Goal: Information Seeking & Learning: Learn about a topic

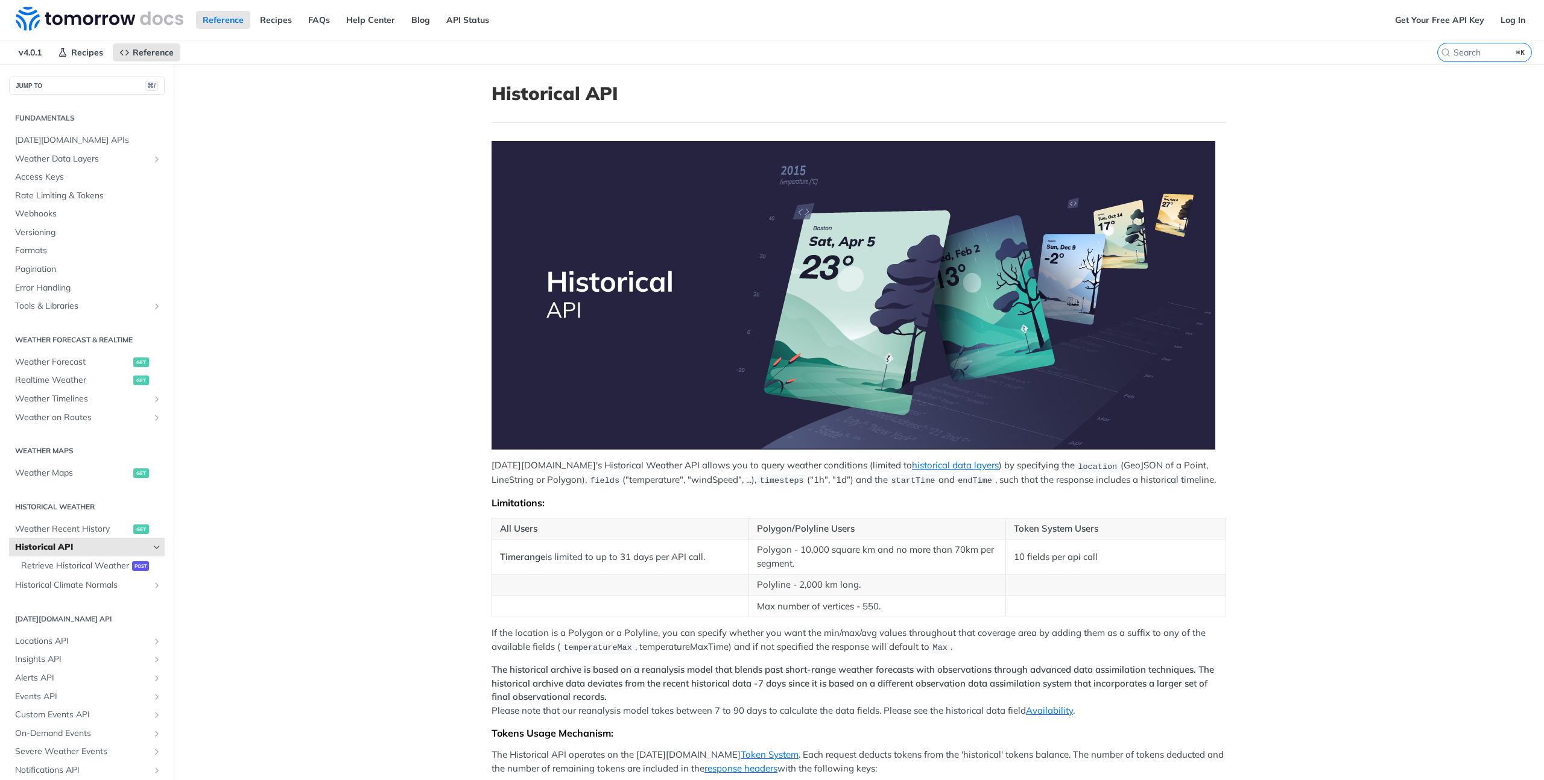
scroll to position [52, 0]
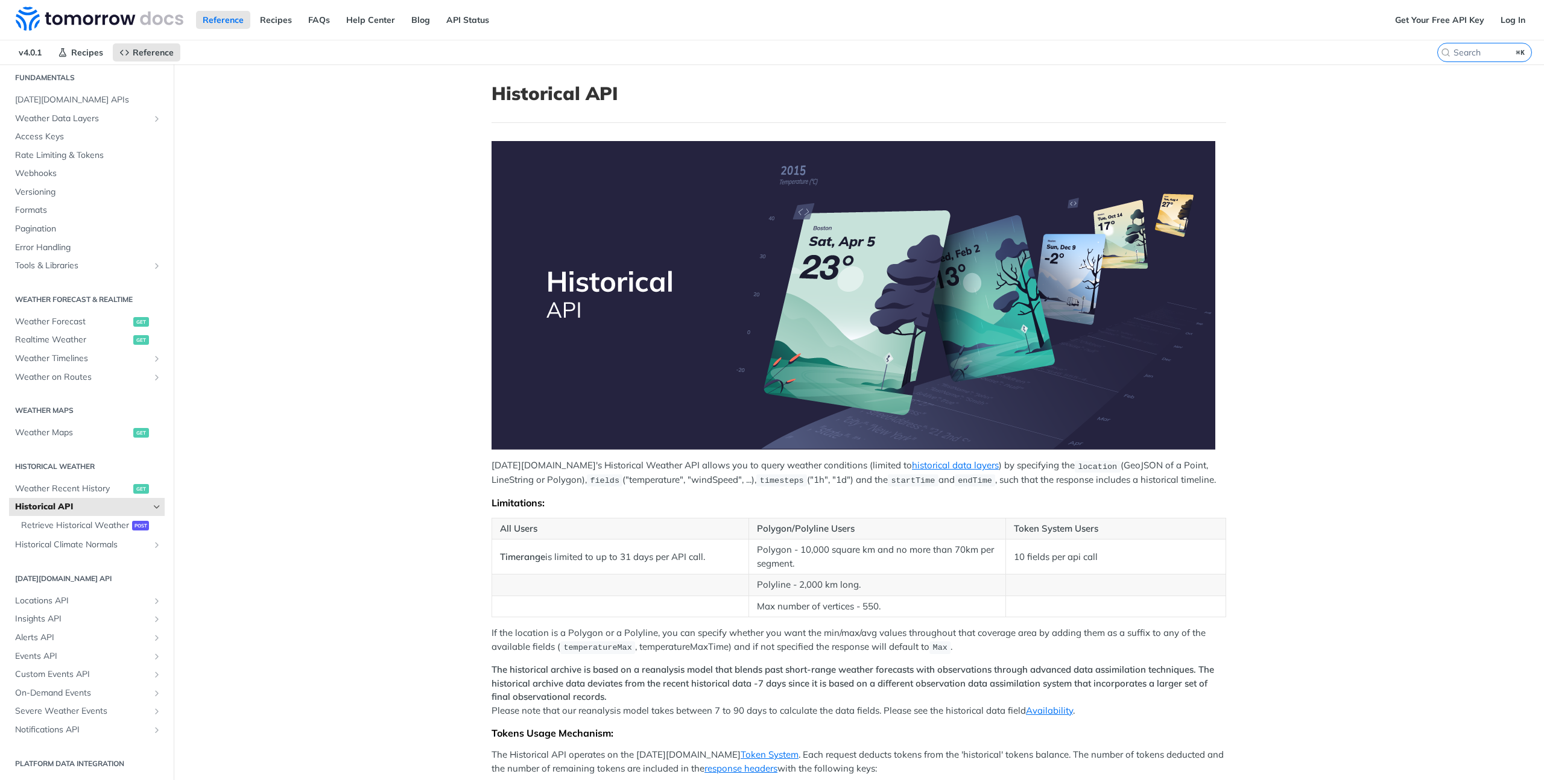
click at [465, 300] on main "JUMP TO ⌘/ Fundamentals [DATE][DOMAIN_NAME] APIs Weather Data Layers Core Proba…" at bounding box center [772, 548] width 1544 height 967
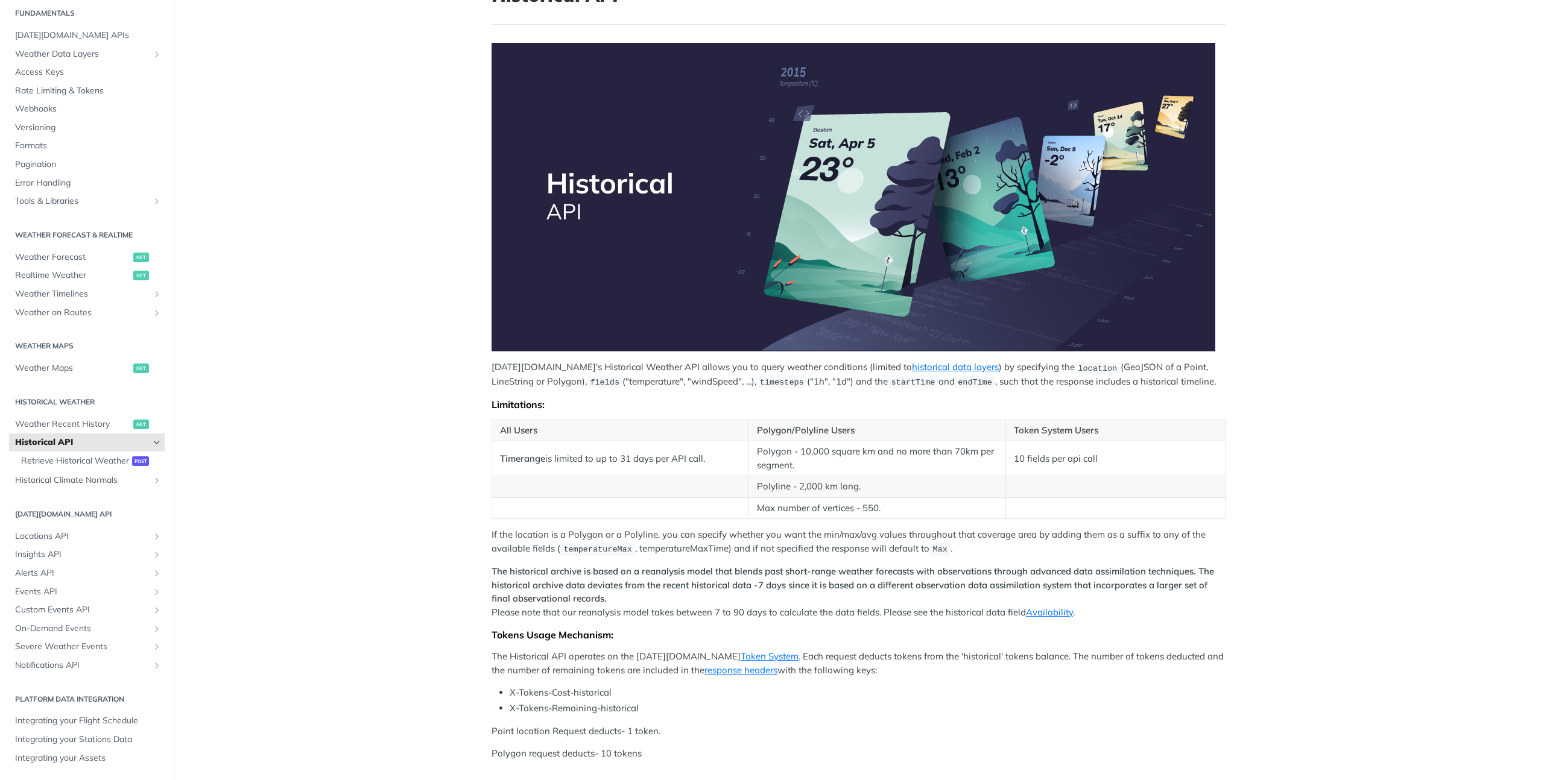
scroll to position [0, 0]
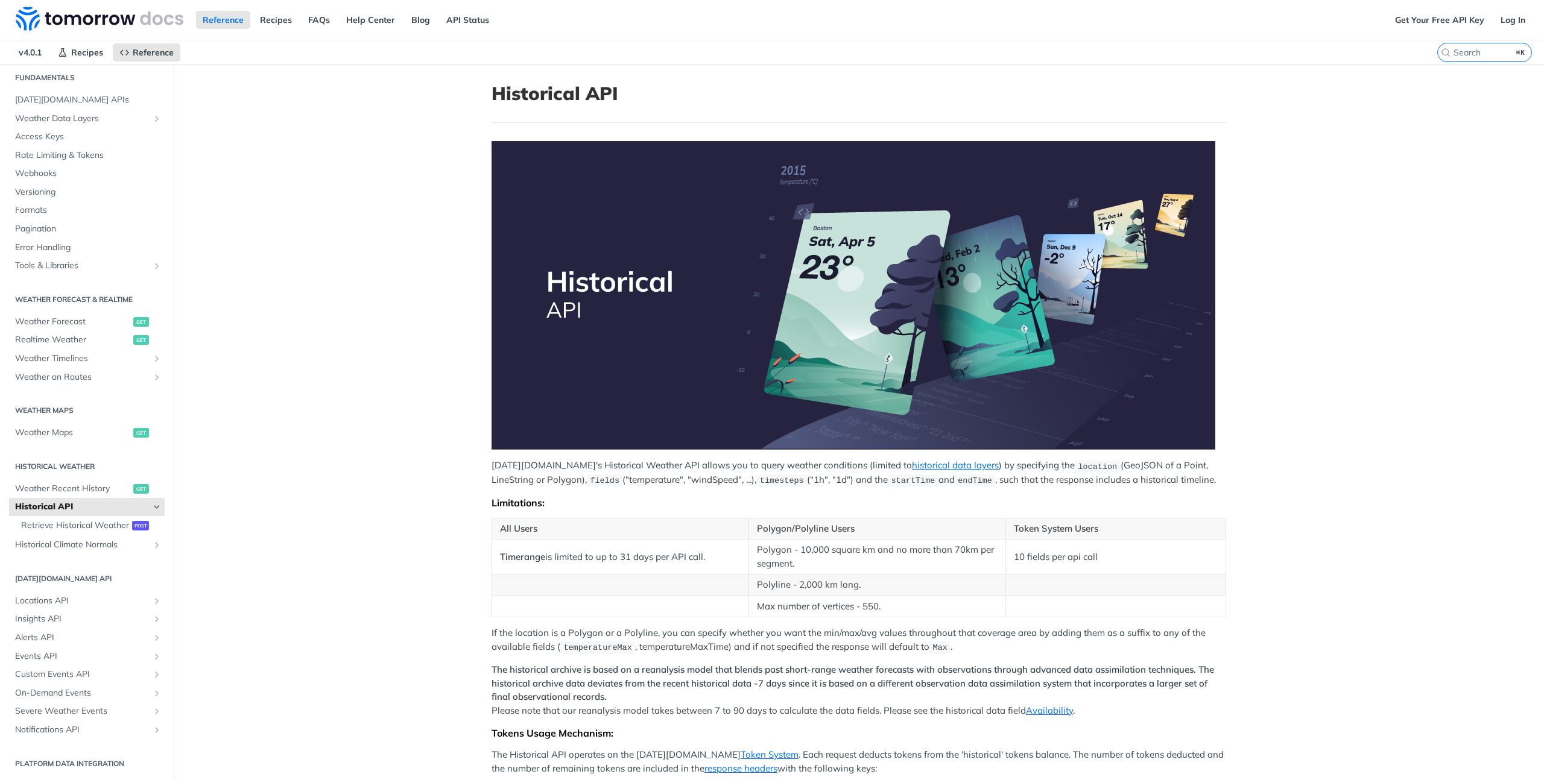
click at [455, 272] on main "JUMP TO ⌘/ Fundamentals [DATE][DOMAIN_NAME] APIs Weather Data Layers Core Proba…" at bounding box center [772, 548] width 1544 height 967
click at [55, 483] on span "Weather Recent History" at bounding box center [72, 489] width 115 height 12
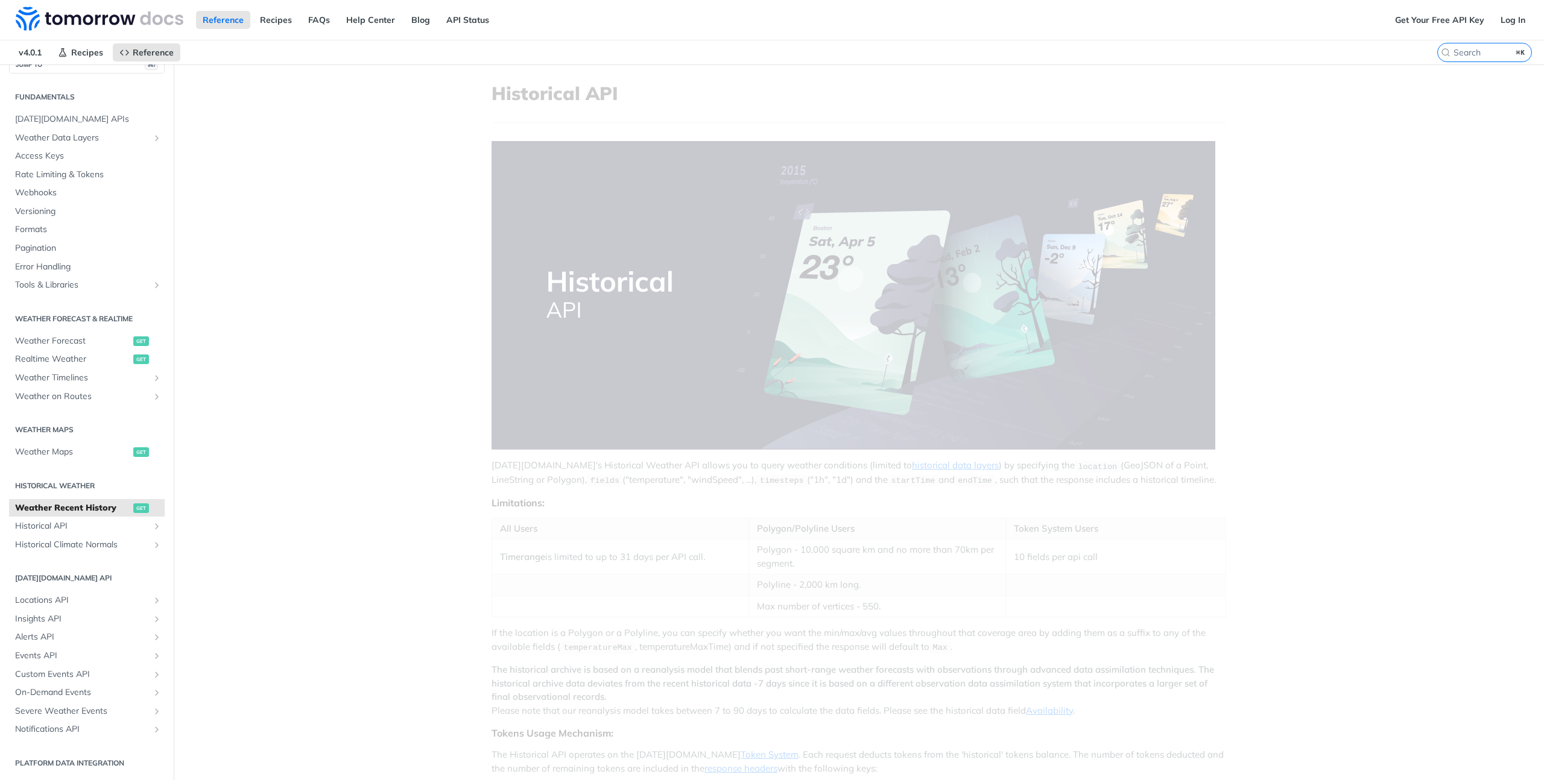
scroll to position [21, 0]
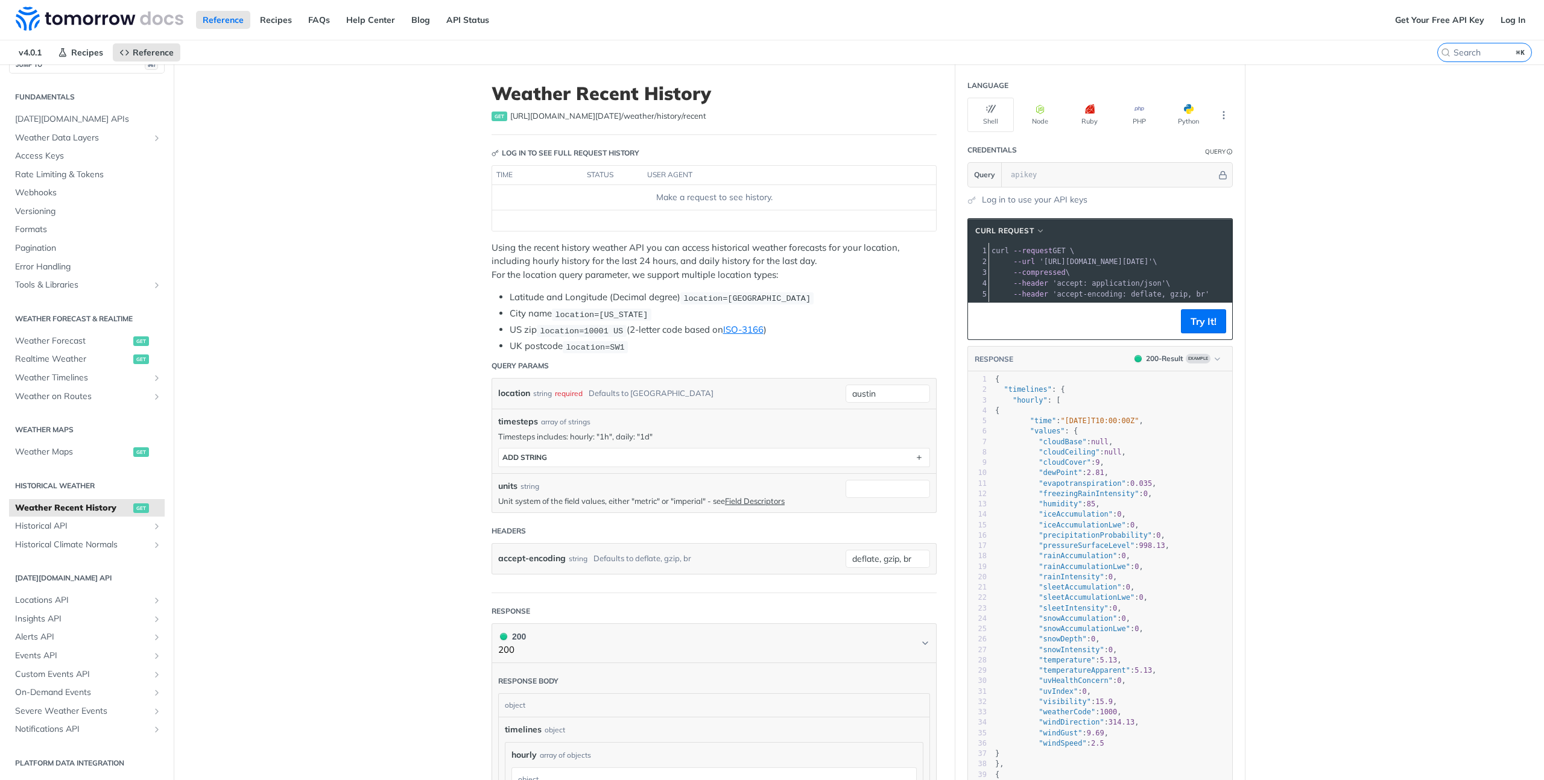
click at [442, 274] on main "JUMP TO ⌘/ Fundamentals [DATE][DOMAIN_NAME] APIs Weather Data Layers Core Proba…" at bounding box center [772, 711] width 1544 height 1293
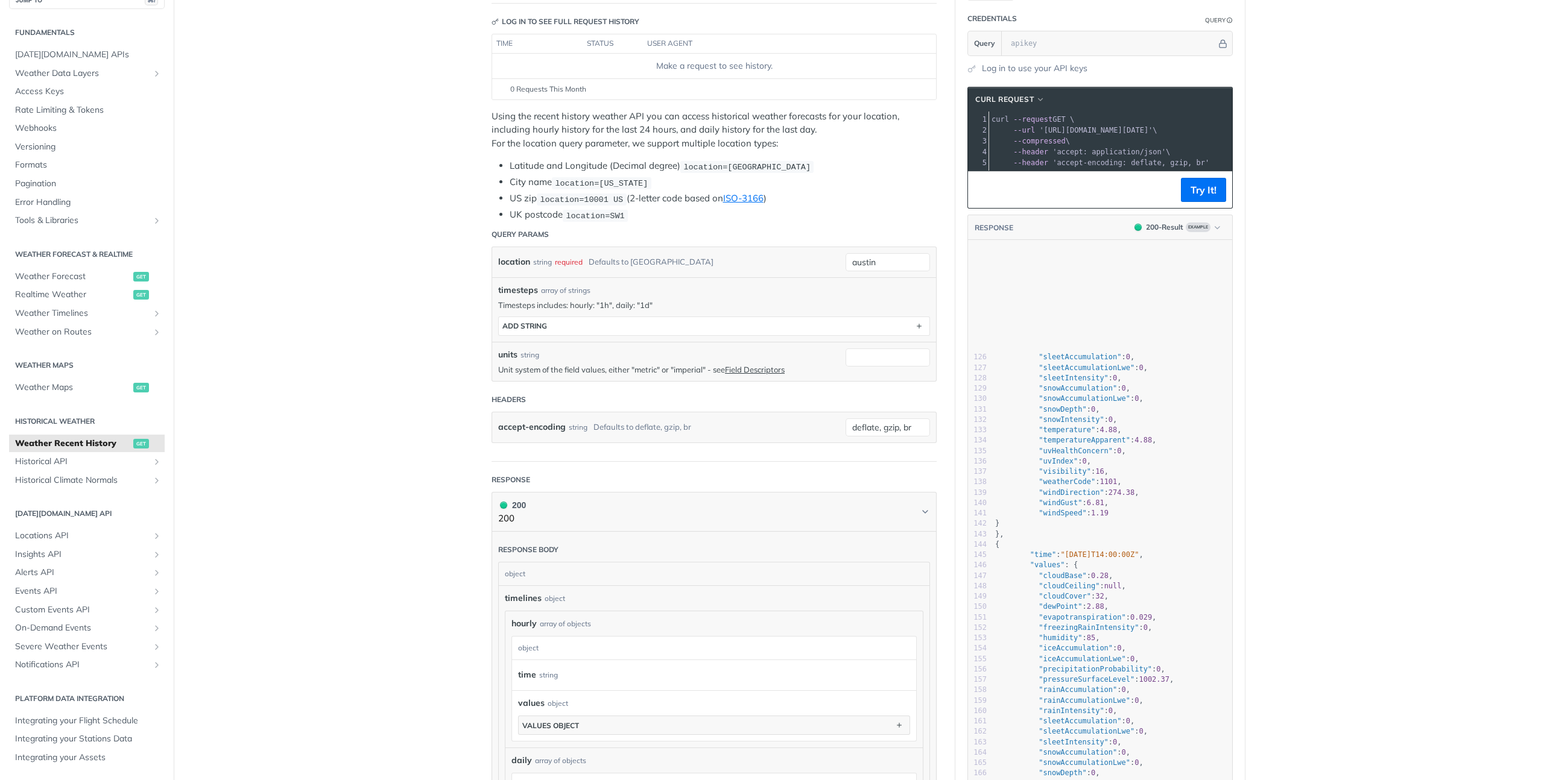
scroll to position [1524, 0]
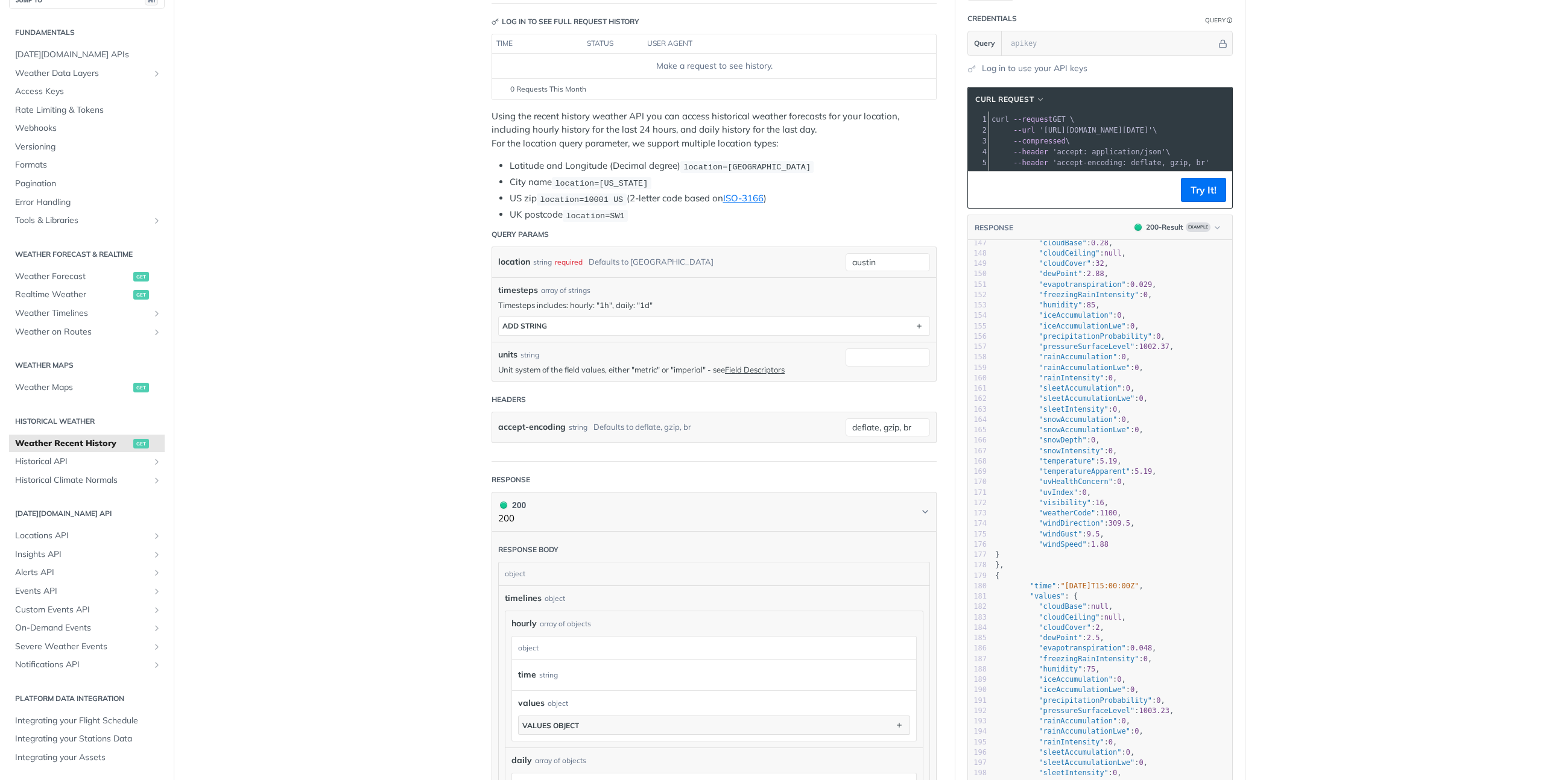
click at [451, 382] on main "JUMP TO ⌘/ Fundamentals [DATE][DOMAIN_NAME] APIs Weather Data Layers Core Proba…" at bounding box center [772, 579] width 1544 height 1293
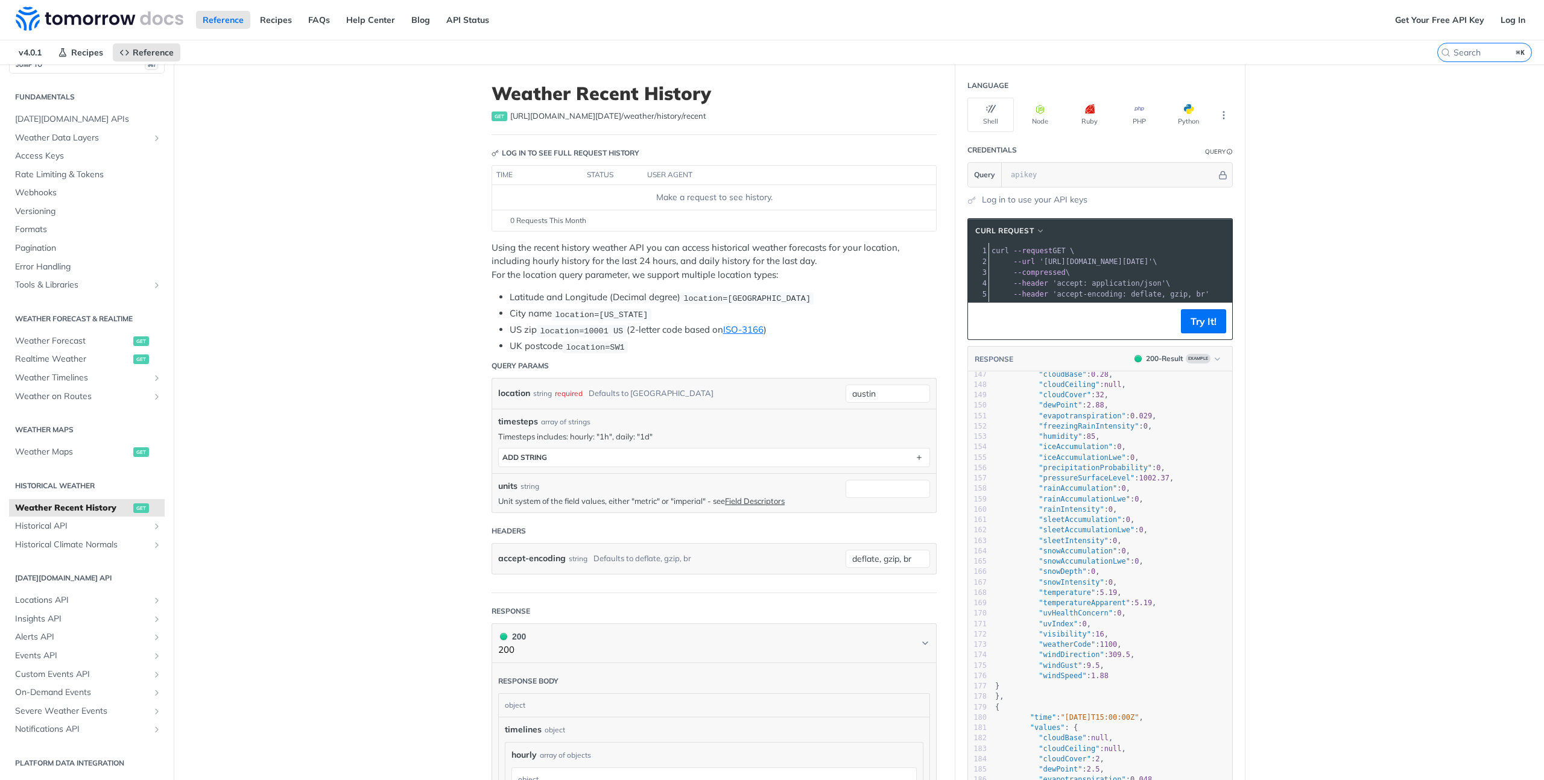
click at [446, 241] on main "JUMP TO ⌘/ Fundamentals [DATE][DOMAIN_NAME] APIs Weather Data Layers Core Proba…" at bounding box center [772, 711] width 1544 height 1293
click at [430, 288] on main "JUMP TO ⌘/ Fundamentals [DATE][DOMAIN_NAME] APIs Weather Data Layers Core Proba…" at bounding box center [772, 711] width 1544 height 1293
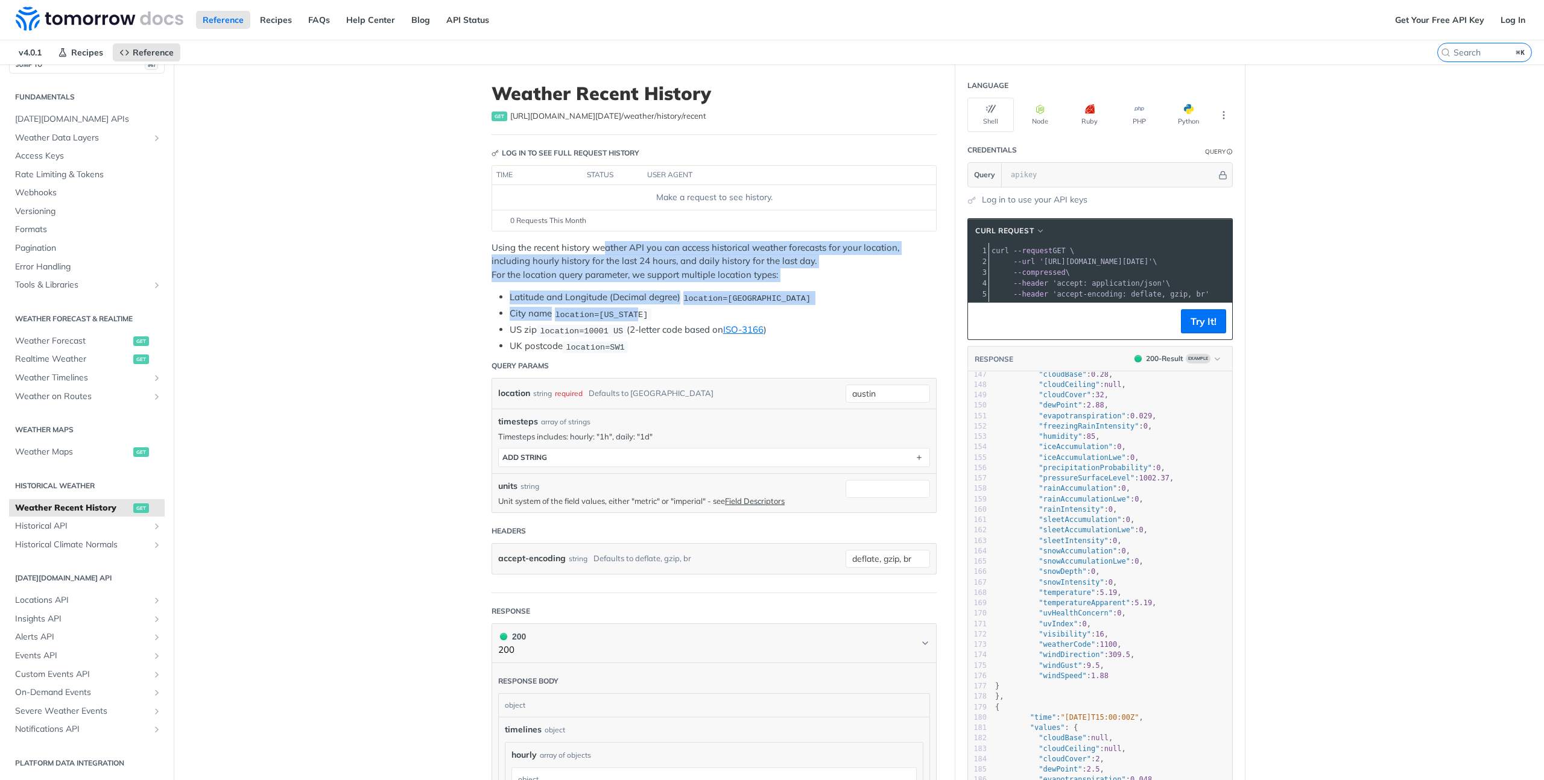
drag, startPoint x: 599, startPoint y: 251, endPoint x: 757, endPoint y: 308, distance: 168.6
click at [757, 308] on div "Using the recent history weather API you can access historical weather forecast…" at bounding box center [713, 297] width 445 height 113
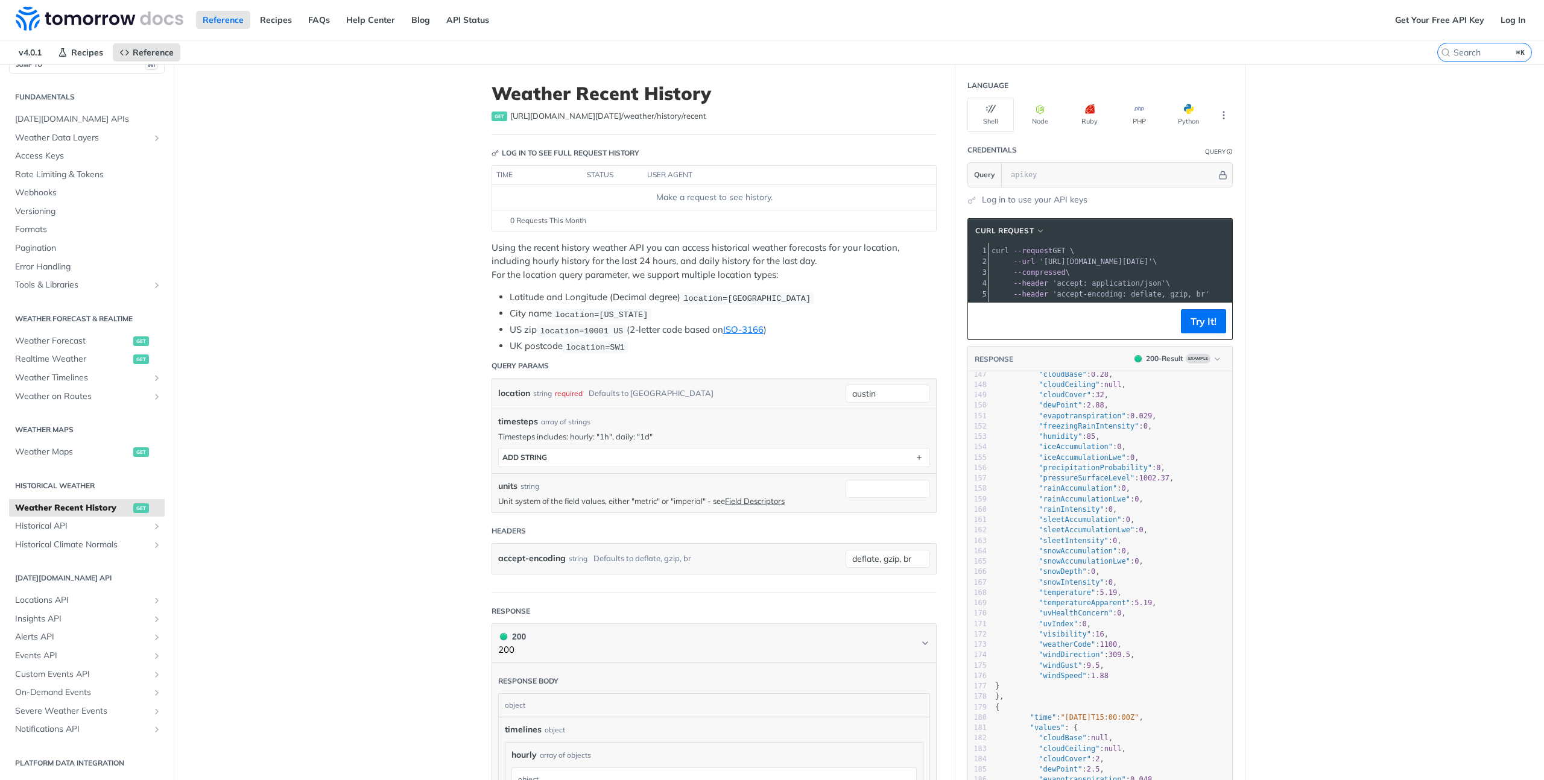
click at [404, 323] on main "JUMP TO ⌘/ Fundamentals [DATE][DOMAIN_NAME] APIs Weather Data Layers Core Proba…" at bounding box center [772, 711] width 1544 height 1293
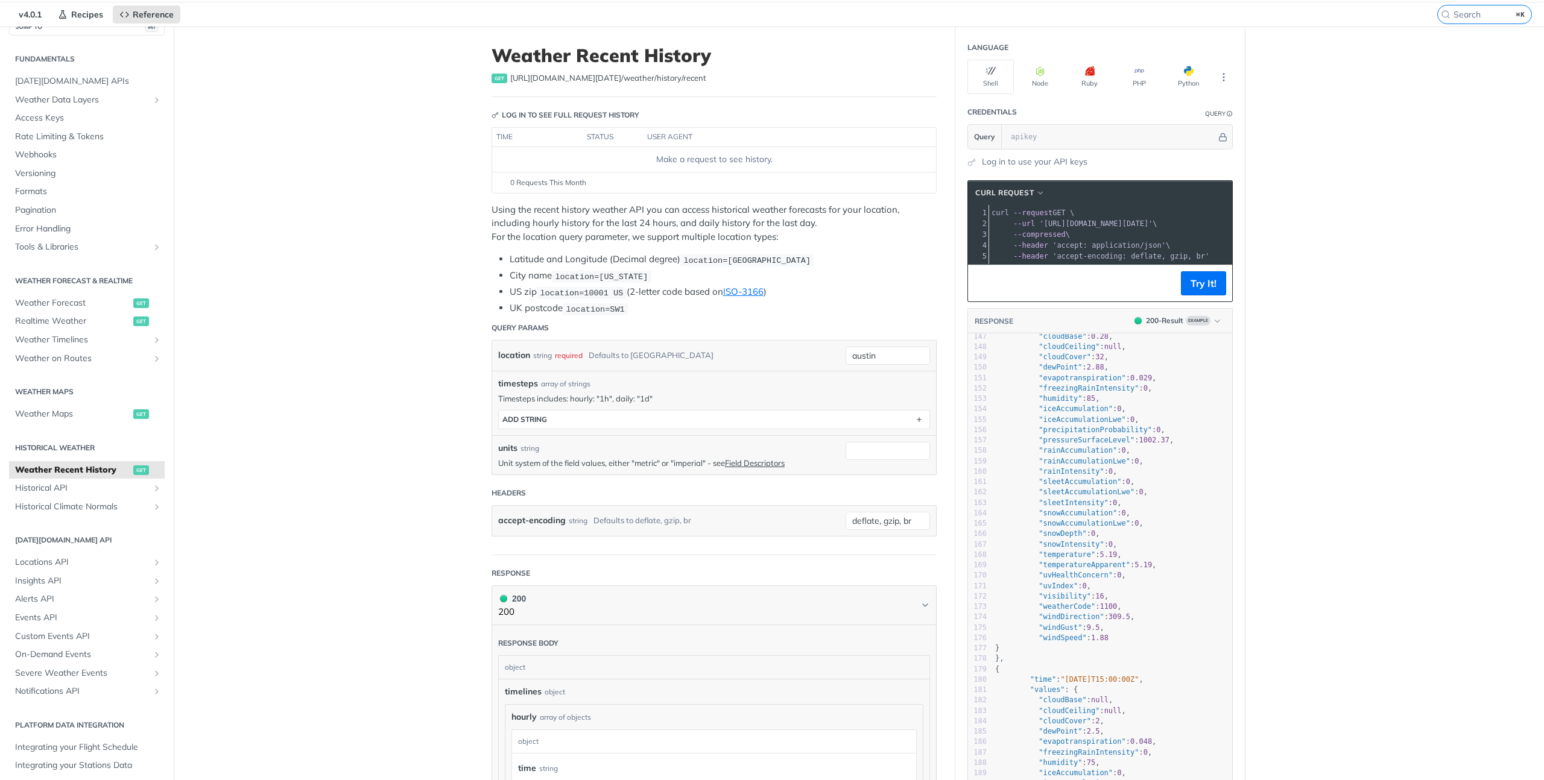
scroll to position [46, 0]
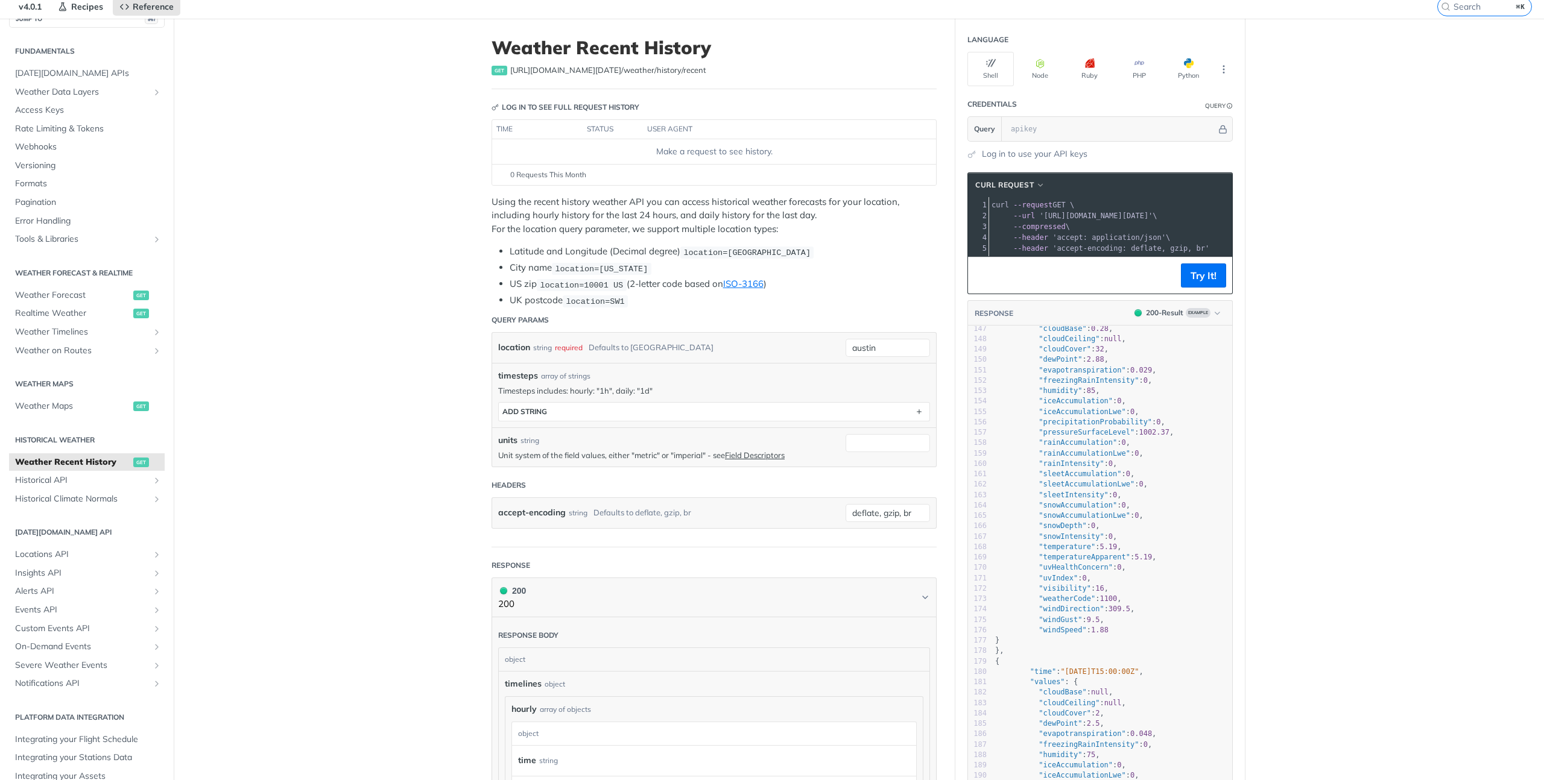
click at [444, 318] on main "JUMP TO ⌘/ Fundamentals [DATE][DOMAIN_NAME] APIs Weather Data Layers Core Proba…" at bounding box center [772, 665] width 1544 height 1293
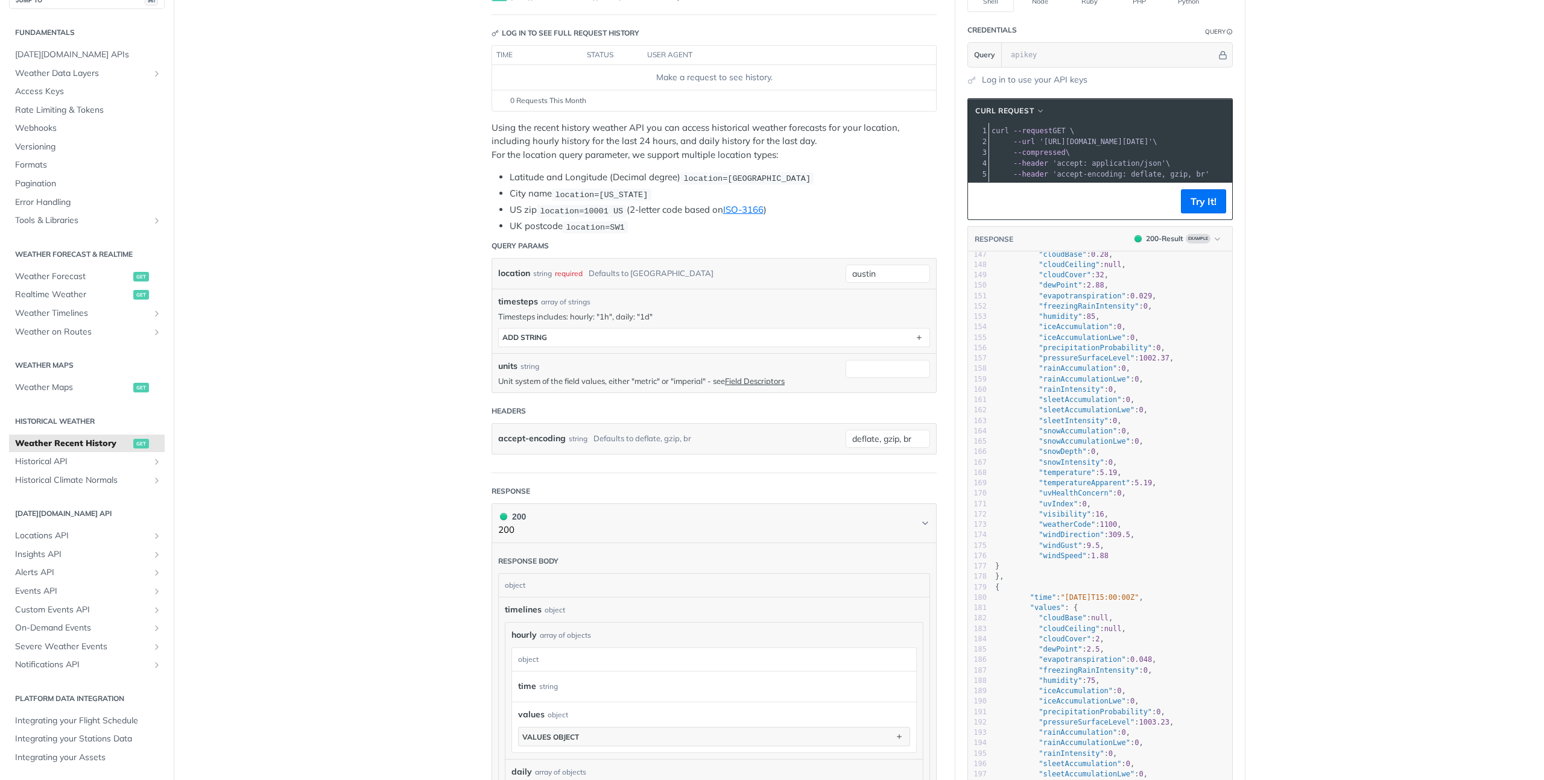
scroll to position [0, 0]
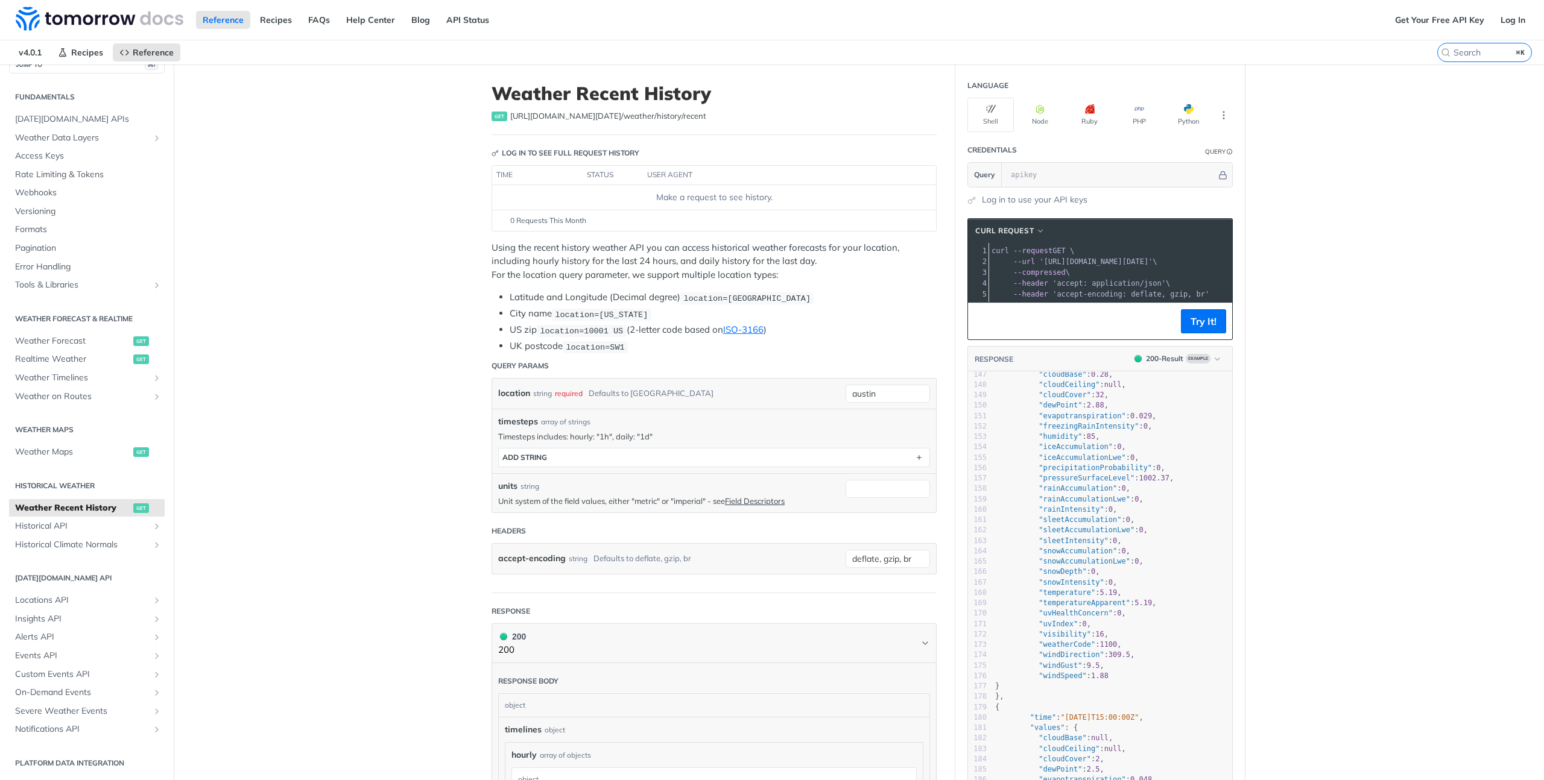
click at [439, 325] on main "JUMP TO ⌘/ Fundamentals [DATE][DOMAIN_NAME] APIs Weather Data Layers Core Proba…" at bounding box center [772, 711] width 1544 height 1293
click at [416, 393] on main "JUMP TO ⌘/ Fundamentals [DATE][DOMAIN_NAME] APIs Weather Data Layers Core Proba…" at bounding box center [772, 711] width 1544 height 1293
click at [434, 373] on main "JUMP TO ⌘/ Fundamentals [DATE][DOMAIN_NAME] APIs Weather Data Layers Core Proba…" at bounding box center [772, 711] width 1544 height 1293
click at [449, 410] on main "JUMP TO ⌘/ Fundamentals [DATE][DOMAIN_NAME] APIs Weather Data Layers Core Proba…" at bounding box center [772, 711] width 1544 height 1293
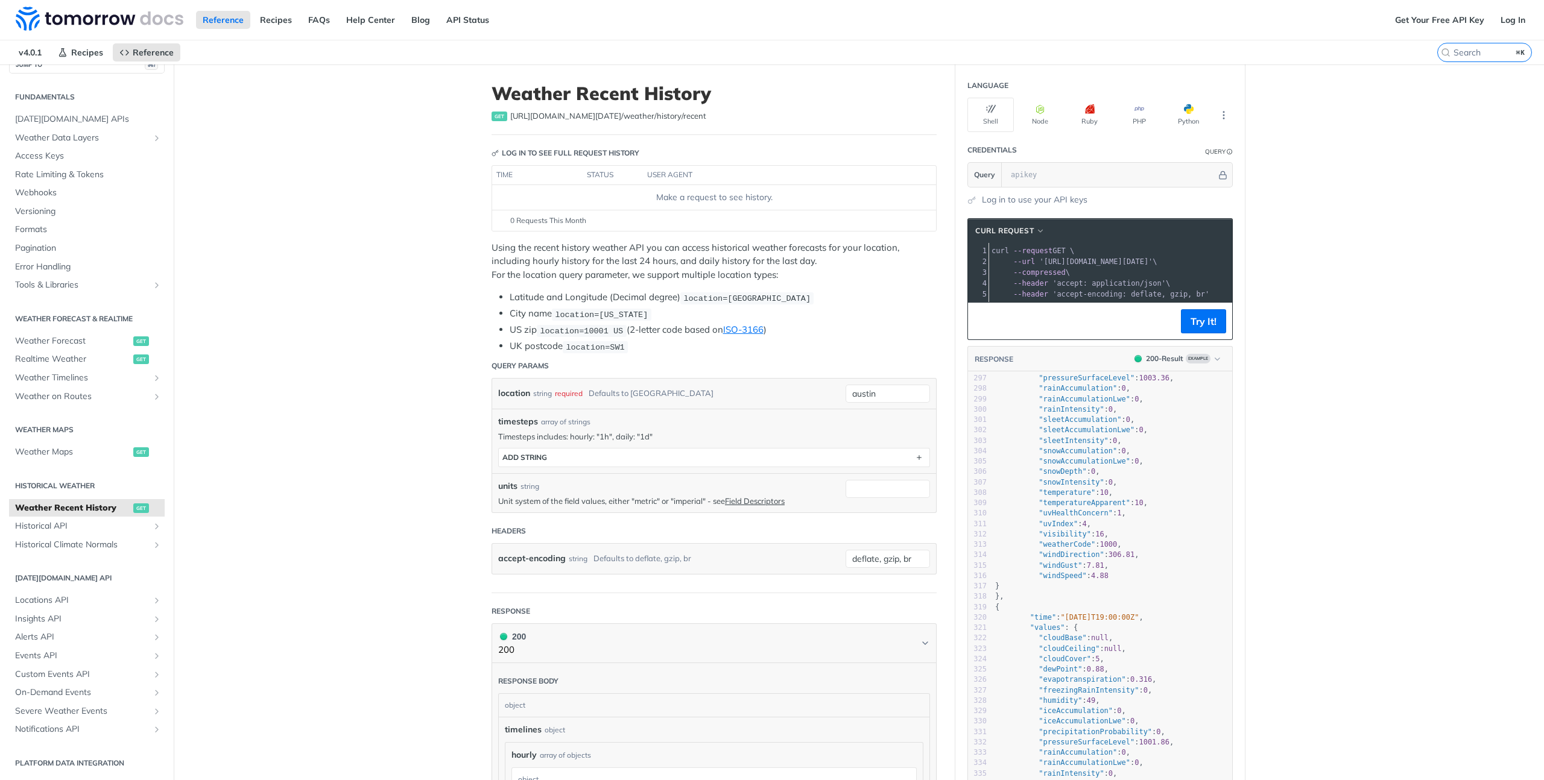
click at [1385, 412] on main "JUMP TO ⌘/ Fundamentals [DATE][DOMAIN_NAME] APIs Weather Data Layers Core Proba…" at bounding box center [772, 711] width 1544 height 1293
click at [380, 228] on main "JUMP TO ⌘/ Fundamentals [DATE][DOMAIN_NAME] APIs Weather Data Layers Core Proba…" at bounding box center [772, 711] width 1544 height 1293
